Goal: Task Accomplishment & Management: Use online tool/utility

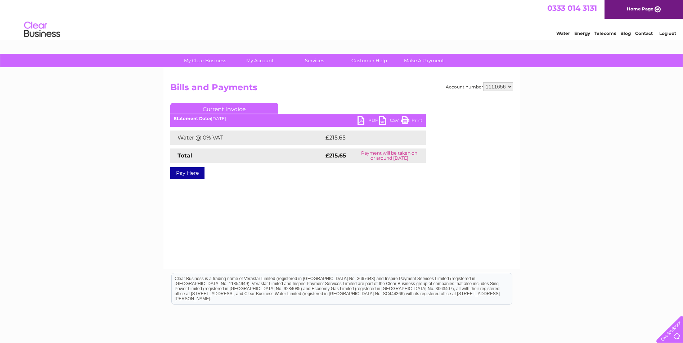
click at [370, 121] on link "PDF" at bounding box center [368, 121] width 22 height 10
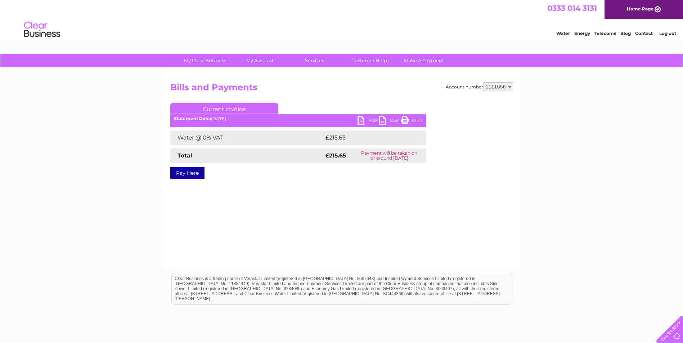
click at [370, 121] on link "PDF" at bounding box center [368, 121] width 22 height 10
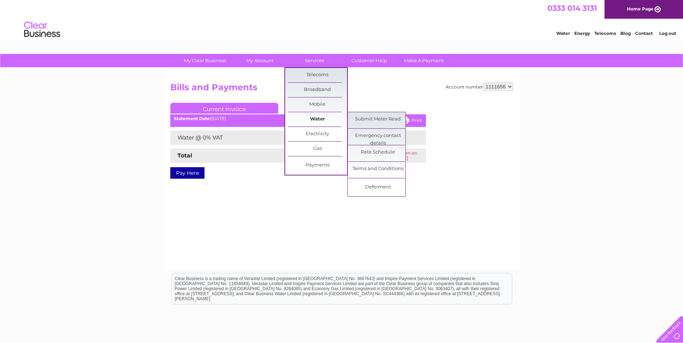
click at [334, 118] on link "Water" at bounding box center [317, 119] width 59 height 14
click at [364, 121] on link "Submit Meter Read" at bounding box center [377, 119] width 59 height 14
click at [369, 120] on link "Submit Meter Read" at bounding box center [377, 119] width 59 height 14
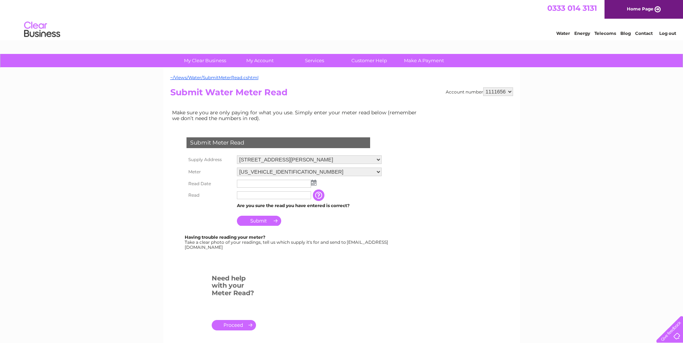
click at [314, 185] on img at bounding box center [313, 183] width 5 height 6
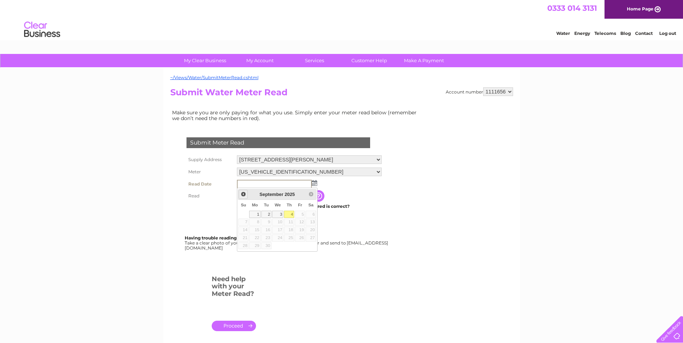
click at [244, 194] on span "Prev" at bounding box center [243, 194] width 6 height 6
click at [245, 255] on link "31" at bounding box center [243, 253] width 10 height 7
type input "2025/08/31"
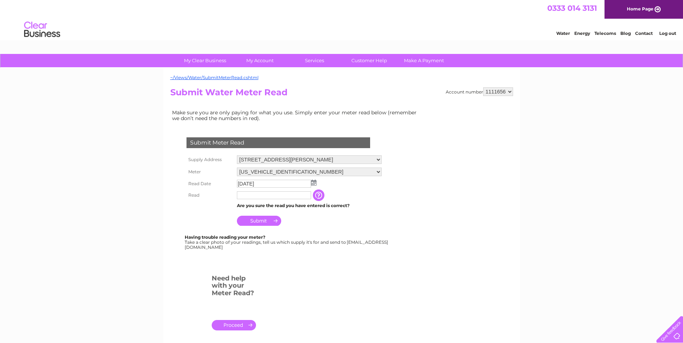
click at [247, 196] on input "text" at bounding box center [274, 195] width 74 height 8
type input "24247"
click at [264, 220] on input "Submit" at bounding box center [259, 222] width 44 height 10
